Goal: Task Accomplishment & Management: Manage account settings

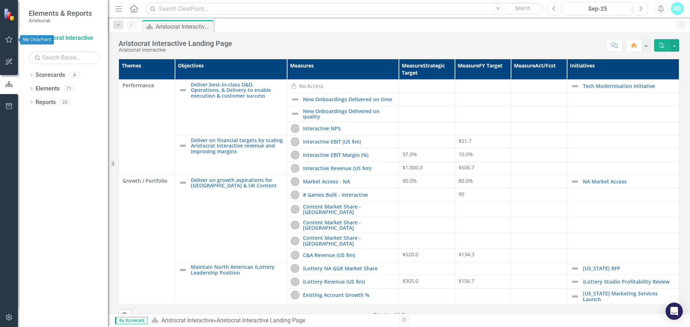
click at [9, 40] on icon "button" at bounding box center [9, 40] width 8 height 6
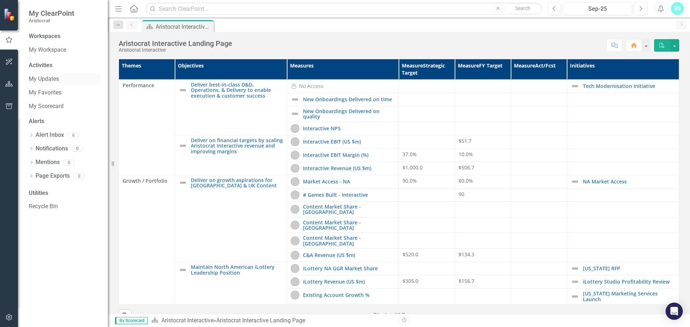
click at [46, 83] on link "My Updates" at bounding box center [65, 79] width 72 height 8
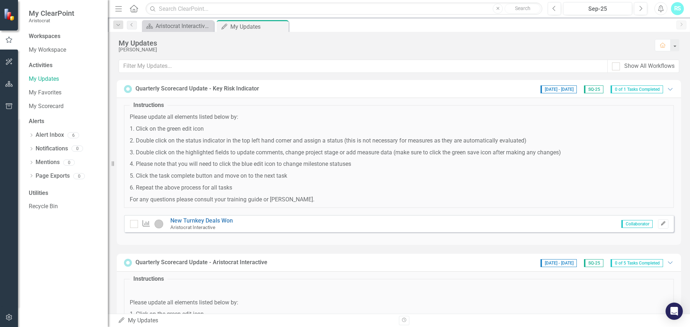
click at [660, 225] on icon "Edit" at bounding box center [662, 224] width 5 height 4
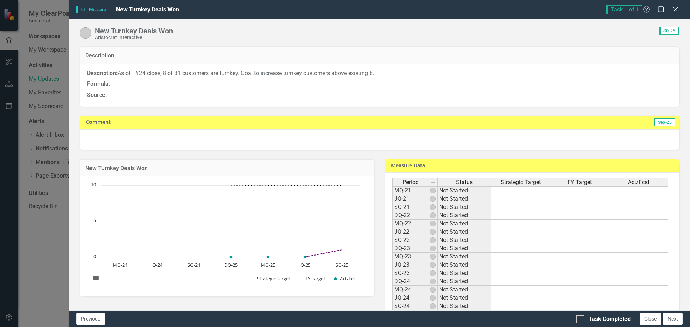
scroll to position [36, 0]
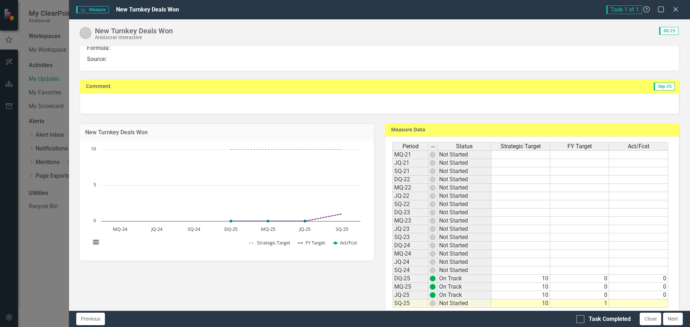
click at [628, 303] on td at bounding box center [638, 304] width 59 height 8
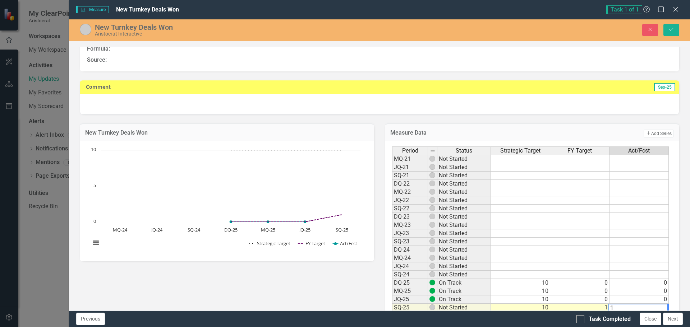
scroll to position [37, 0]
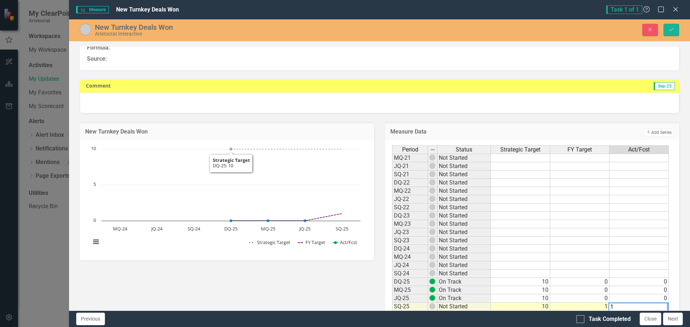
type textarea "1"
click at [162, 95] on div at bounding box center [379, 103] width 599 height 21
click at [166, 99] on div at bounding box center [379, 103] width 599 height 21
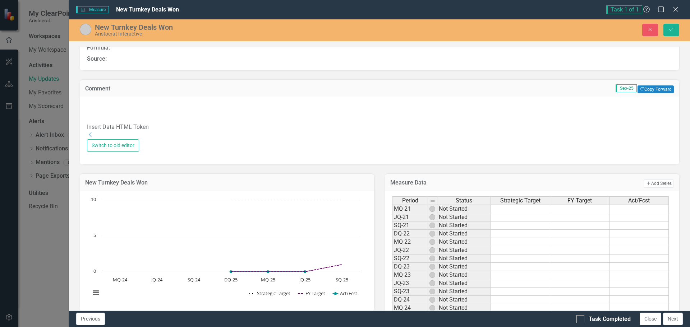
click at [171, 110] on div "Insert Data HTML Token Dropdown" at bounding box center [379, 120] width 585 height 37
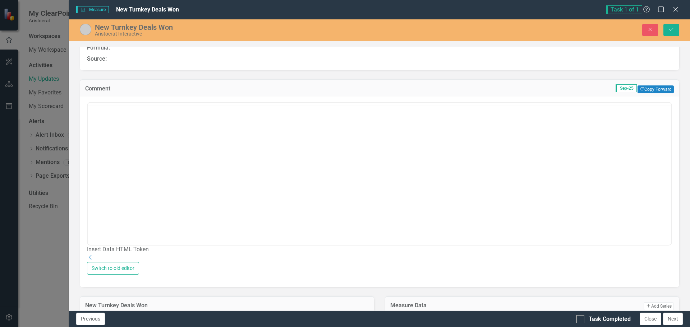
scroll to position [0, 0]
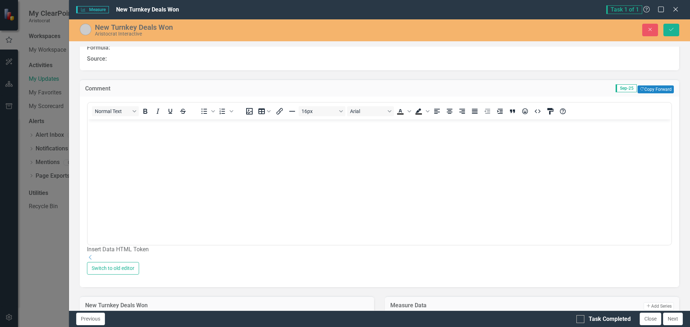
click at [172, 135] on body "Rich Text Area. Press ALT-0 for help." at bounding box center [379, 174] width 583 height 108
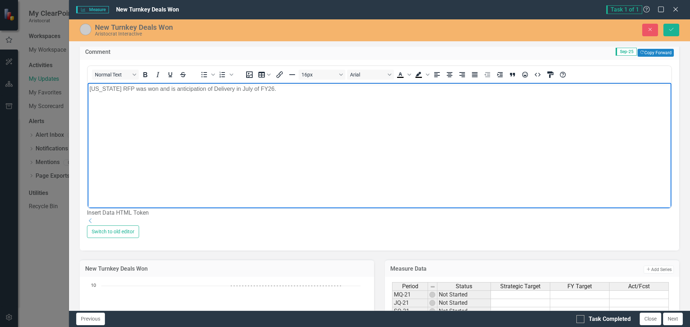
scroll to position [109, 0]
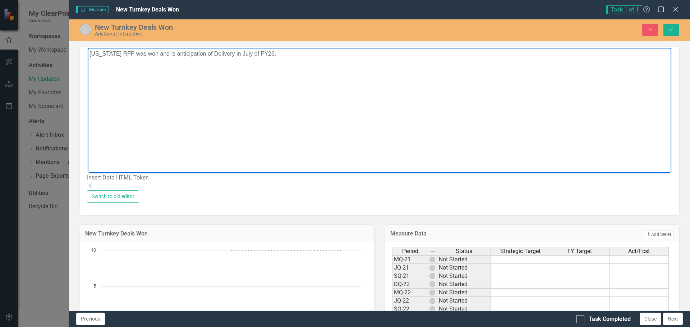
click at [398, 203] on div "Switch to old editor" at bounding box center [379, 196] width 585 height 13
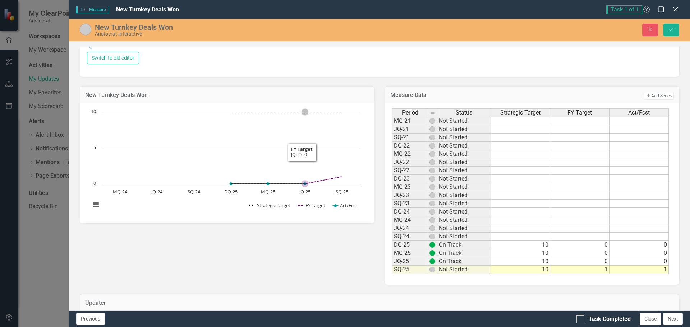
scroll to position [324, 0]
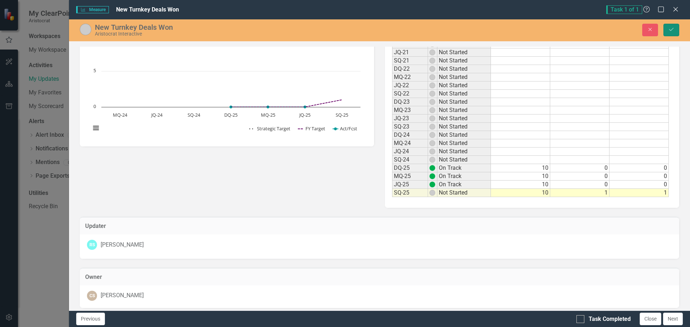
click at [673, 33] on button "Save" at bounding box center [671, 30] width 16 height 13
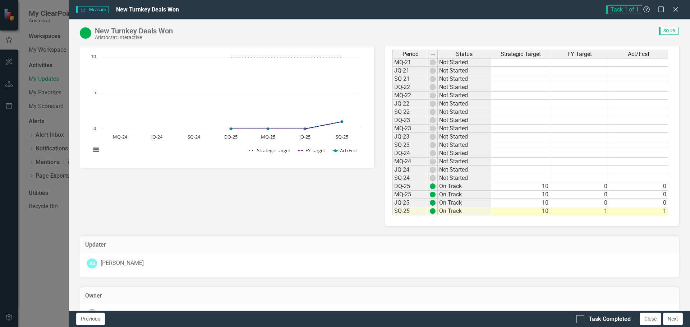
scroll to position [57, 0]
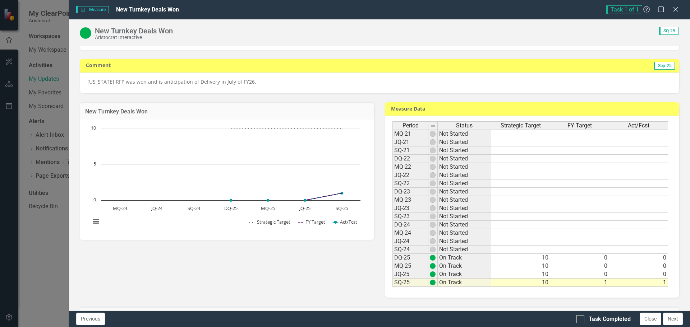
click at [182, 82] on p "[US_STATE] RFP was won and is anticipation of Delivery in July of FY26." at bounding box center [379, 81] width 584 height 7
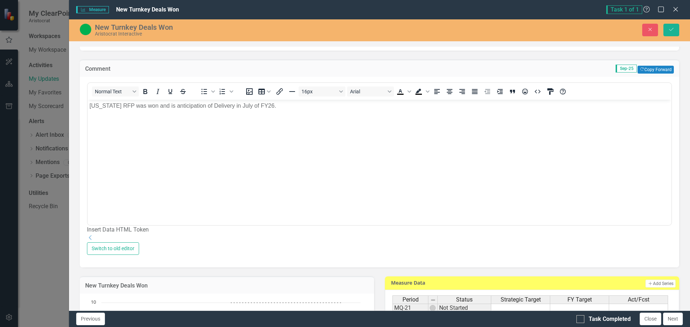
scroll to position [0, 0]
click at [210, 105] on p "[US_STATE] RFP was won and is anticipation of Delivery in July of FY26." at bounding box center [379, 106] width 580 height 9
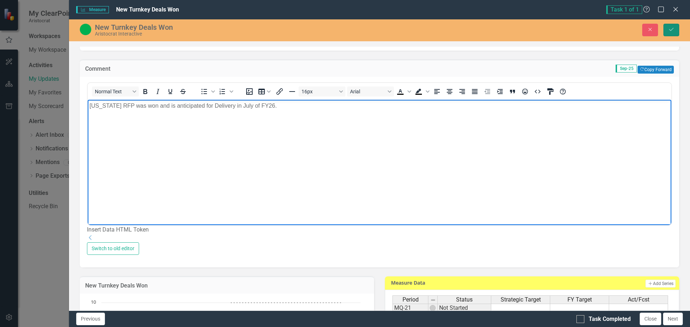
click at [670, 27] on icon "Save" at bounding box center [671, 29] width 6 height 5
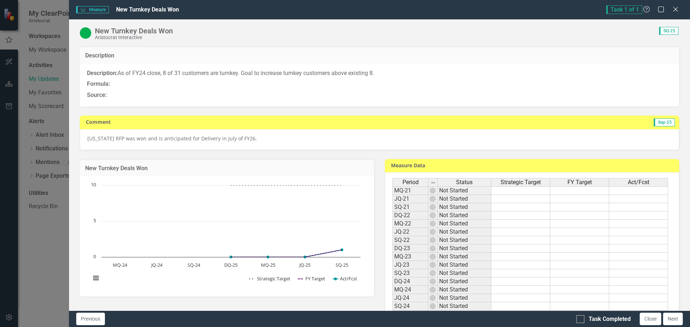
scroll to position [180, 0]
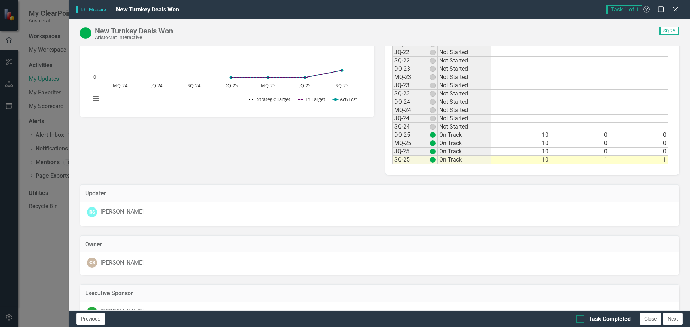
click at [581, 321] on div at bounding box center [580, 319] width 8 height 8
click at [581, 320] on input "Task Completed" at bounding box center [578, 317] width 5 height 5
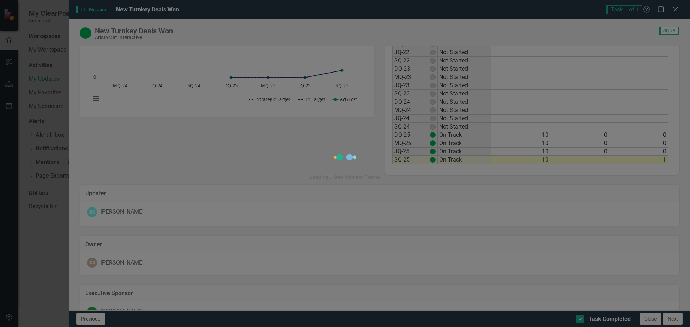
checkbox input "true"
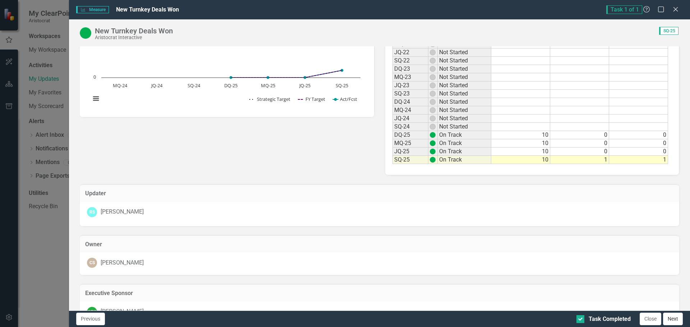
click at [675, 322] on button "Next" at bounding box center [673, 319] width 20 height 13
checkbox input "true"
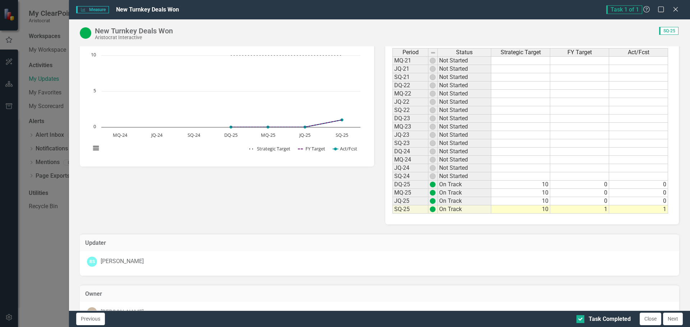
scroll to position [0, 0]
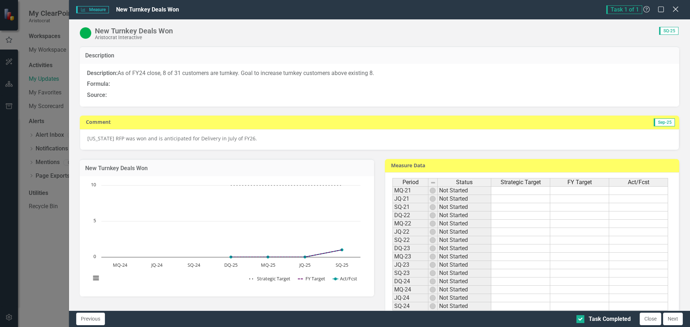
click at [674, 9] on icon "Close" at bounding box center [675, 9] width 9 height 7
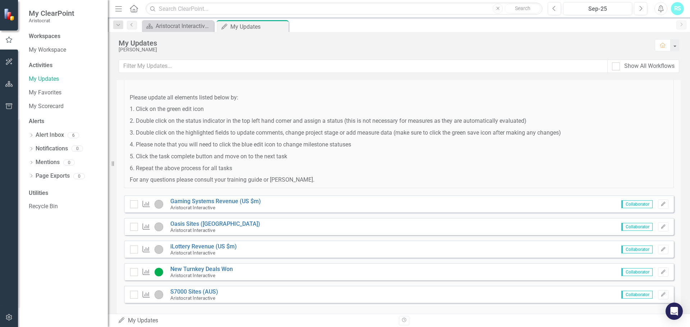
scroll to position [216, 0]
